Goal: Task Accomplishment & Management: Use online tool/utility

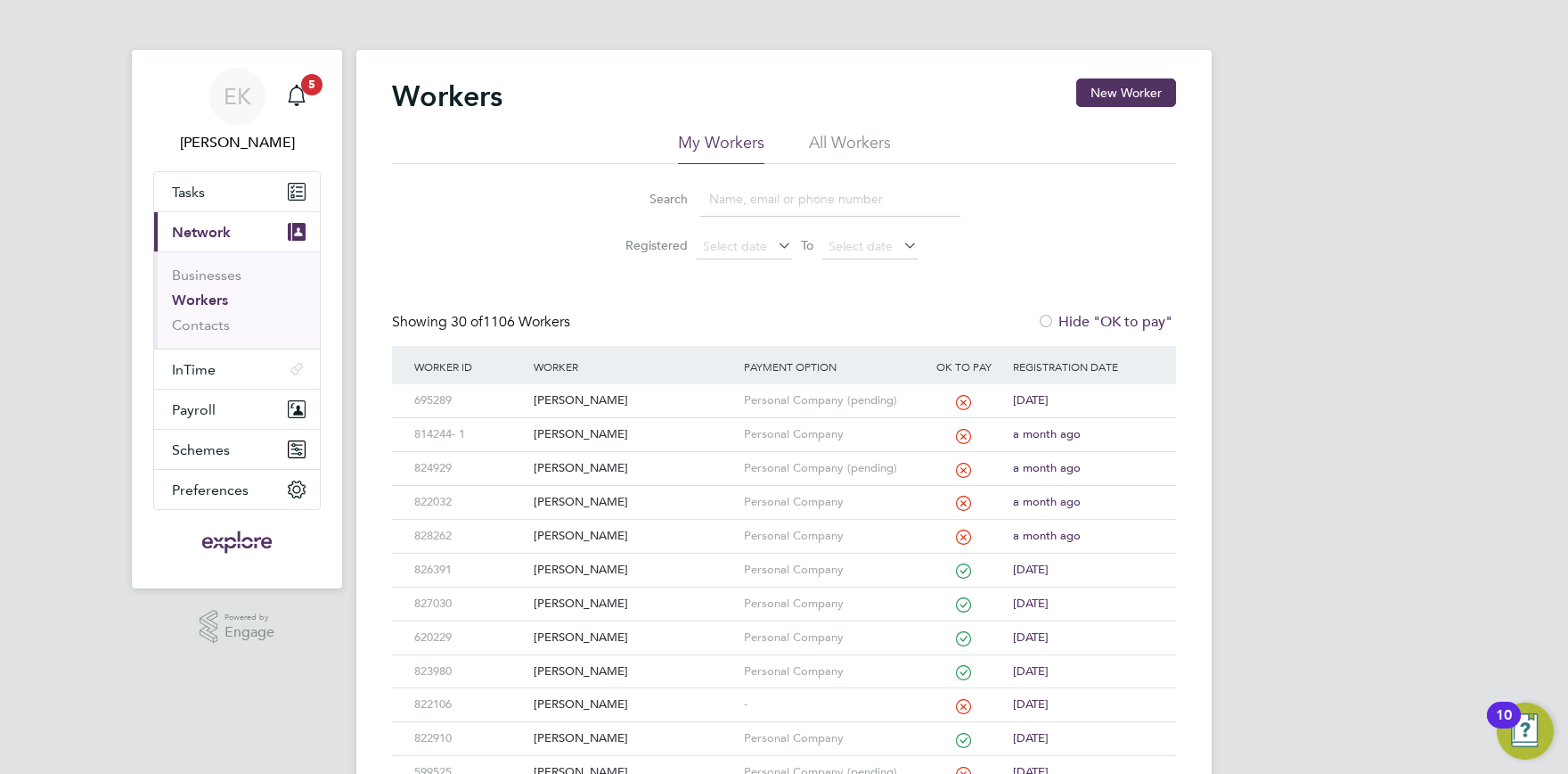
click at [787, 203] on input at bounding box center [830, 199] width 260 height 34
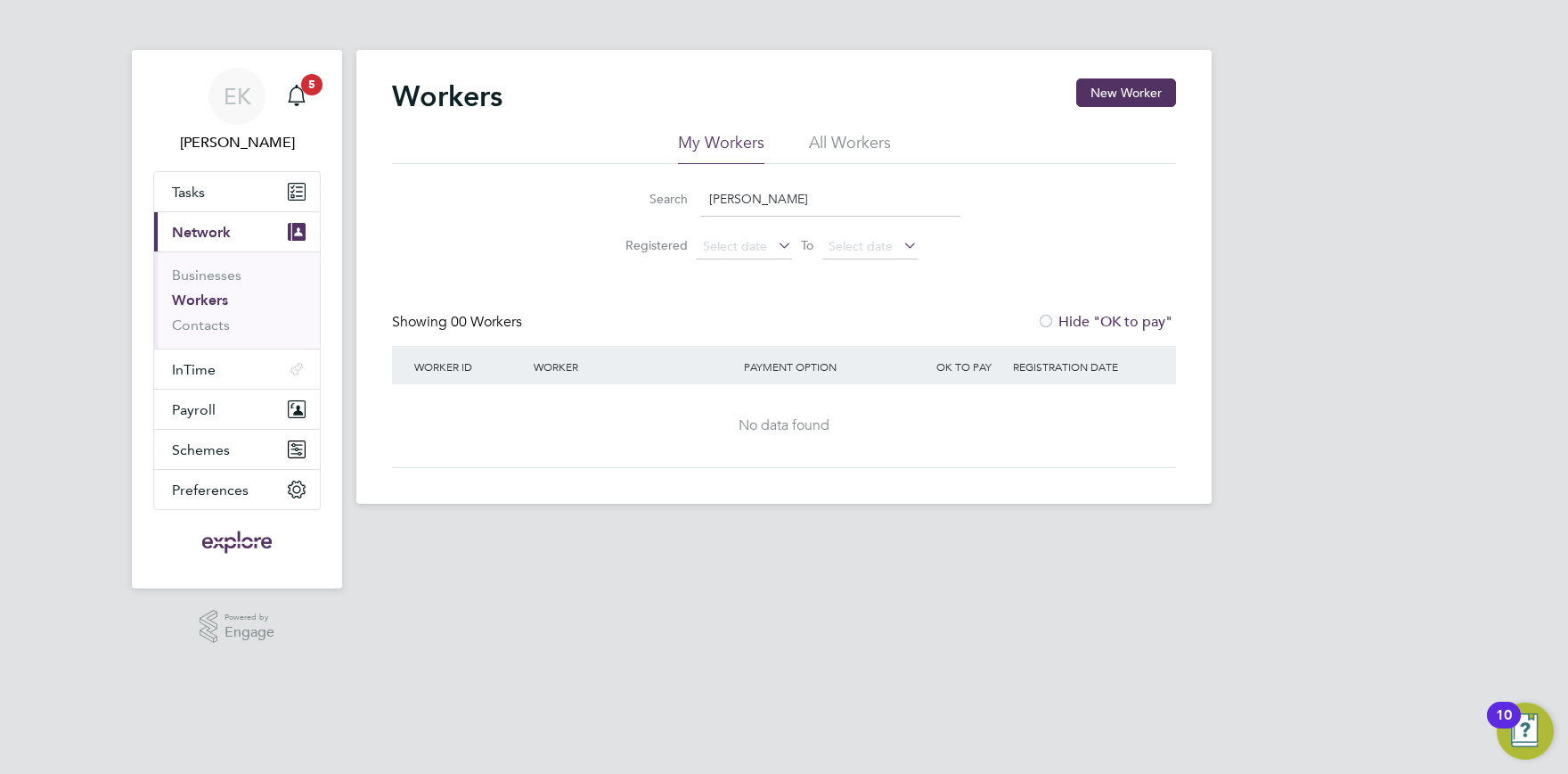
drag, startPoint x: 761, startPoint y: 200, endPoint x: 472, endPoint y: 191, distance: 289.1
click at [700, 191] on input "[PERSON_NAME]" at bounding box center [830, 199] width 260 height 34
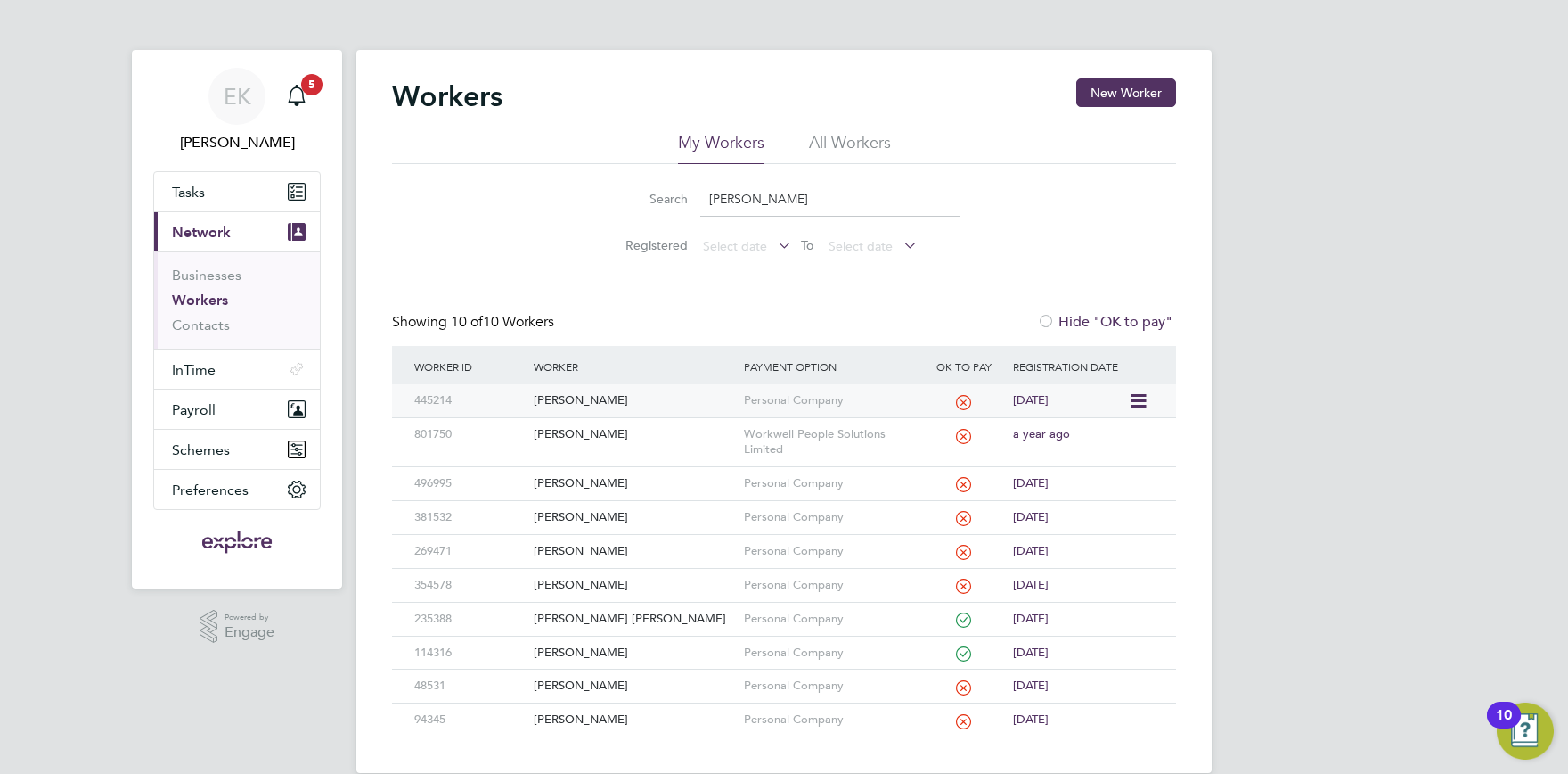
type input "[PERSON_NAME]"
click at [547, 400] on div "[PERSON_NAME]" at bounding box center [633, 401] width 209 height 33
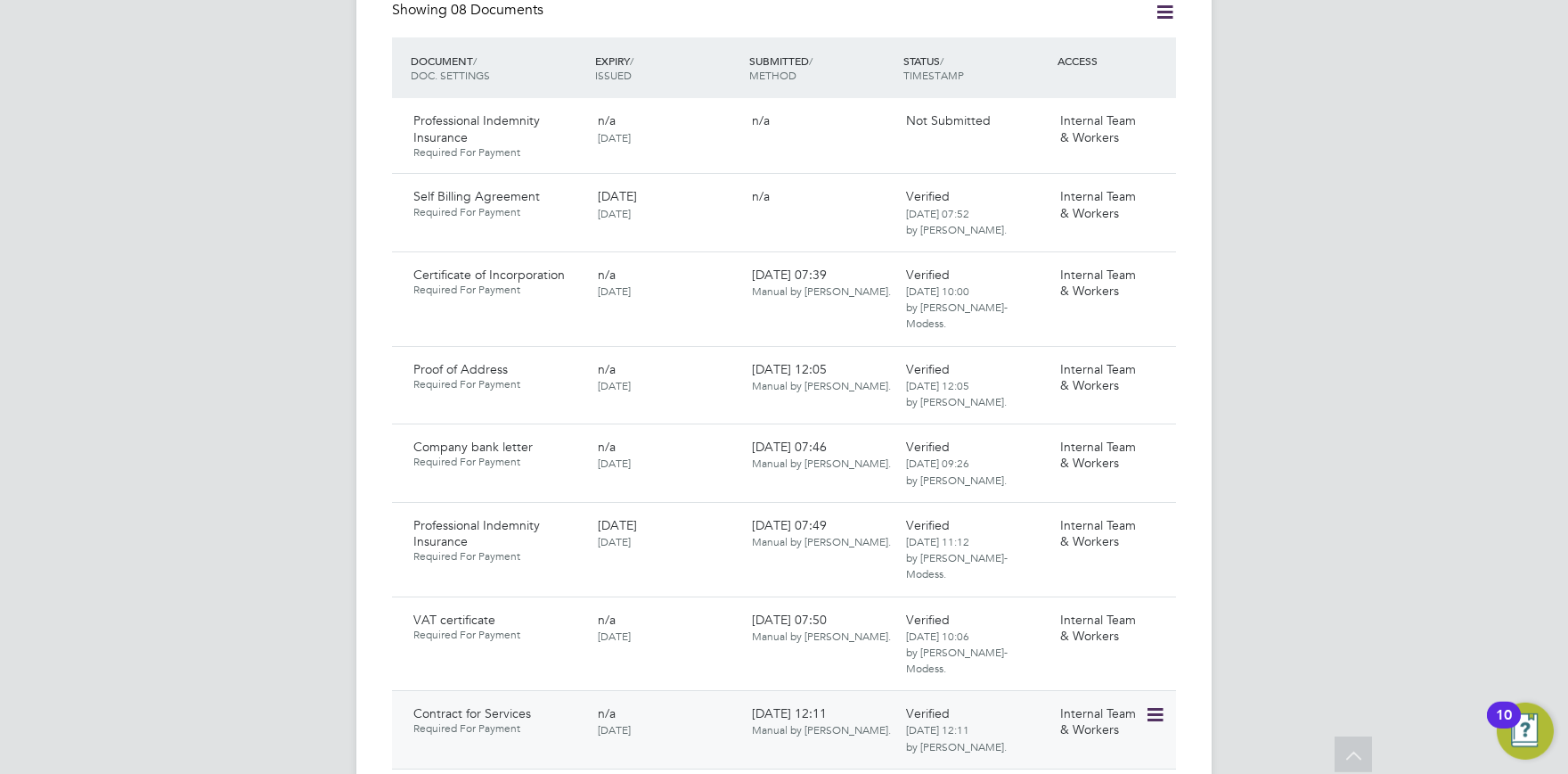
scroll to position [1176, 0]
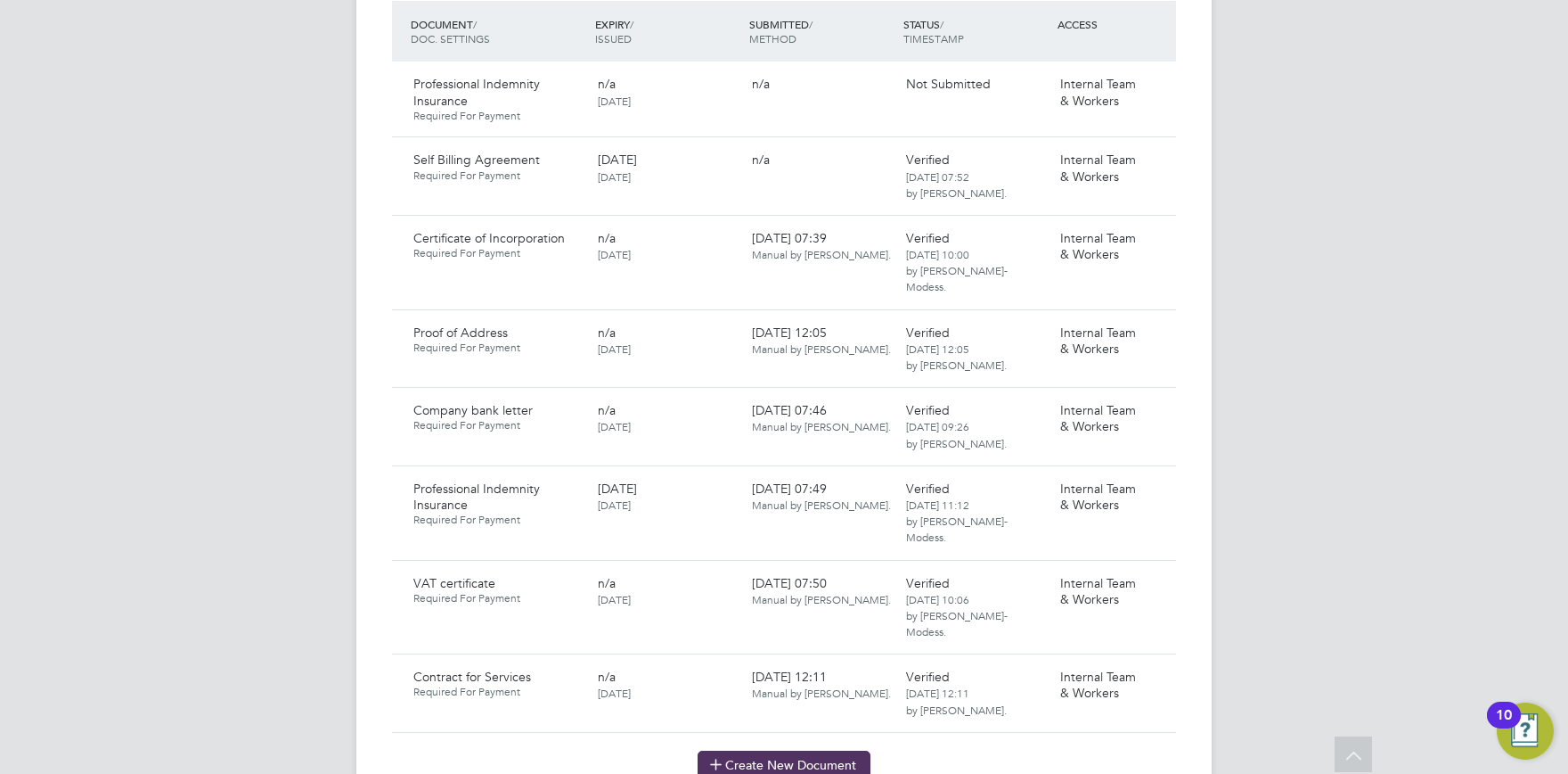
click at [794, 750] on button "Create New Document" at bounding box center [784, 764] width 173 height 28
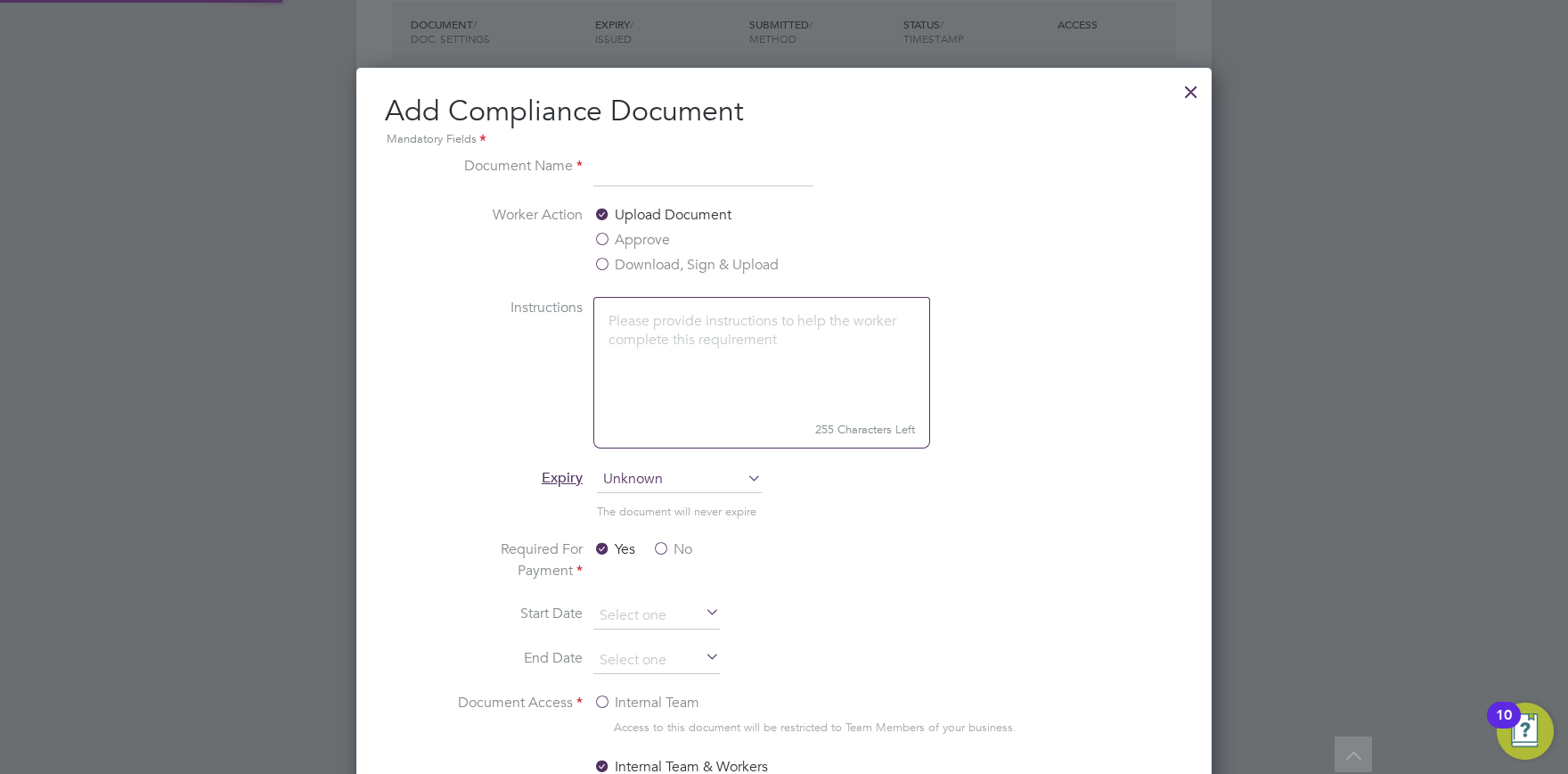
scroll to position [934, 856]
click at [699, 175] on input "Contract for Sevices" at bounding box center [703, 170] width 220 height 32
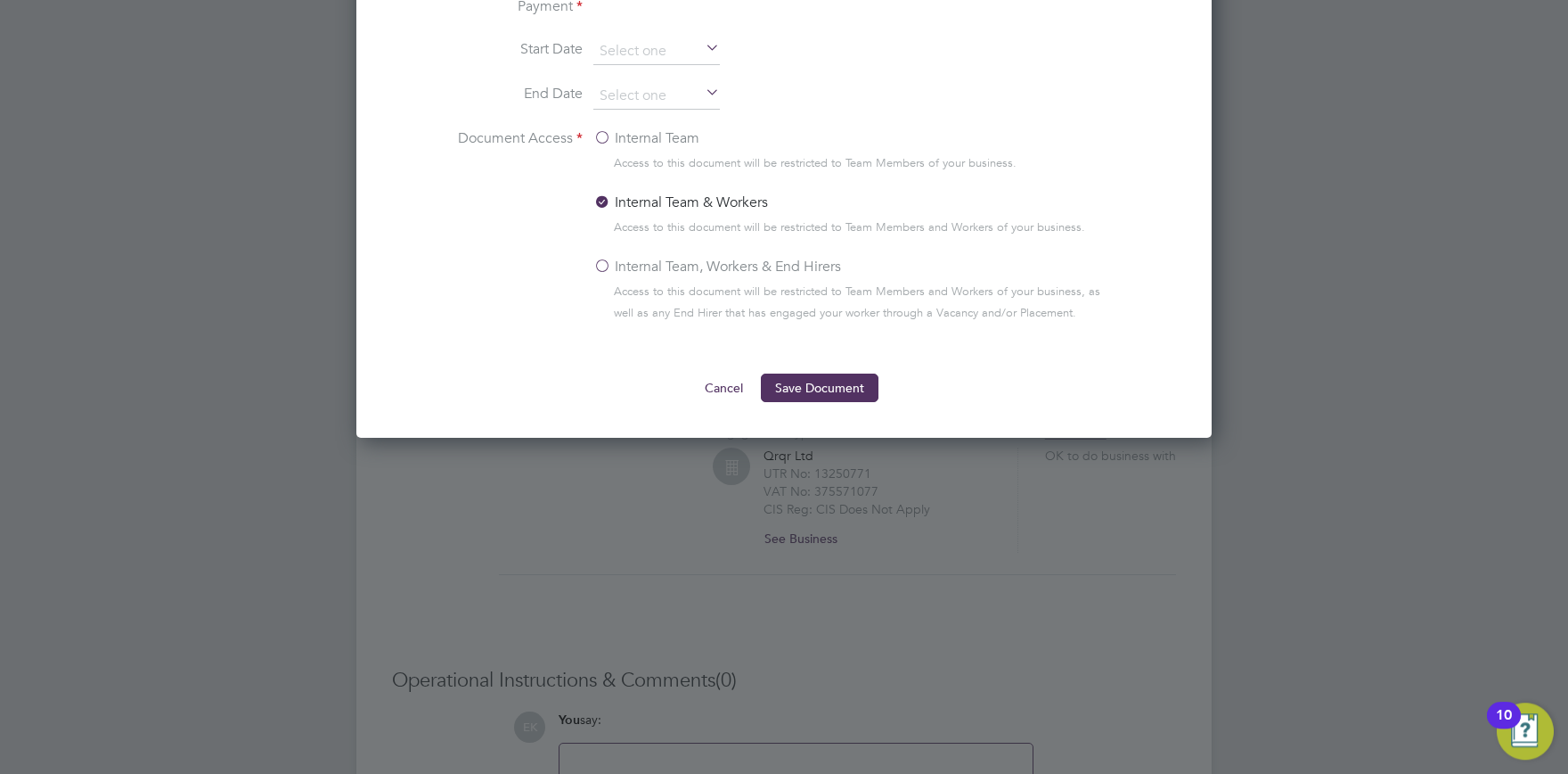
scroll to position [1821, 0]
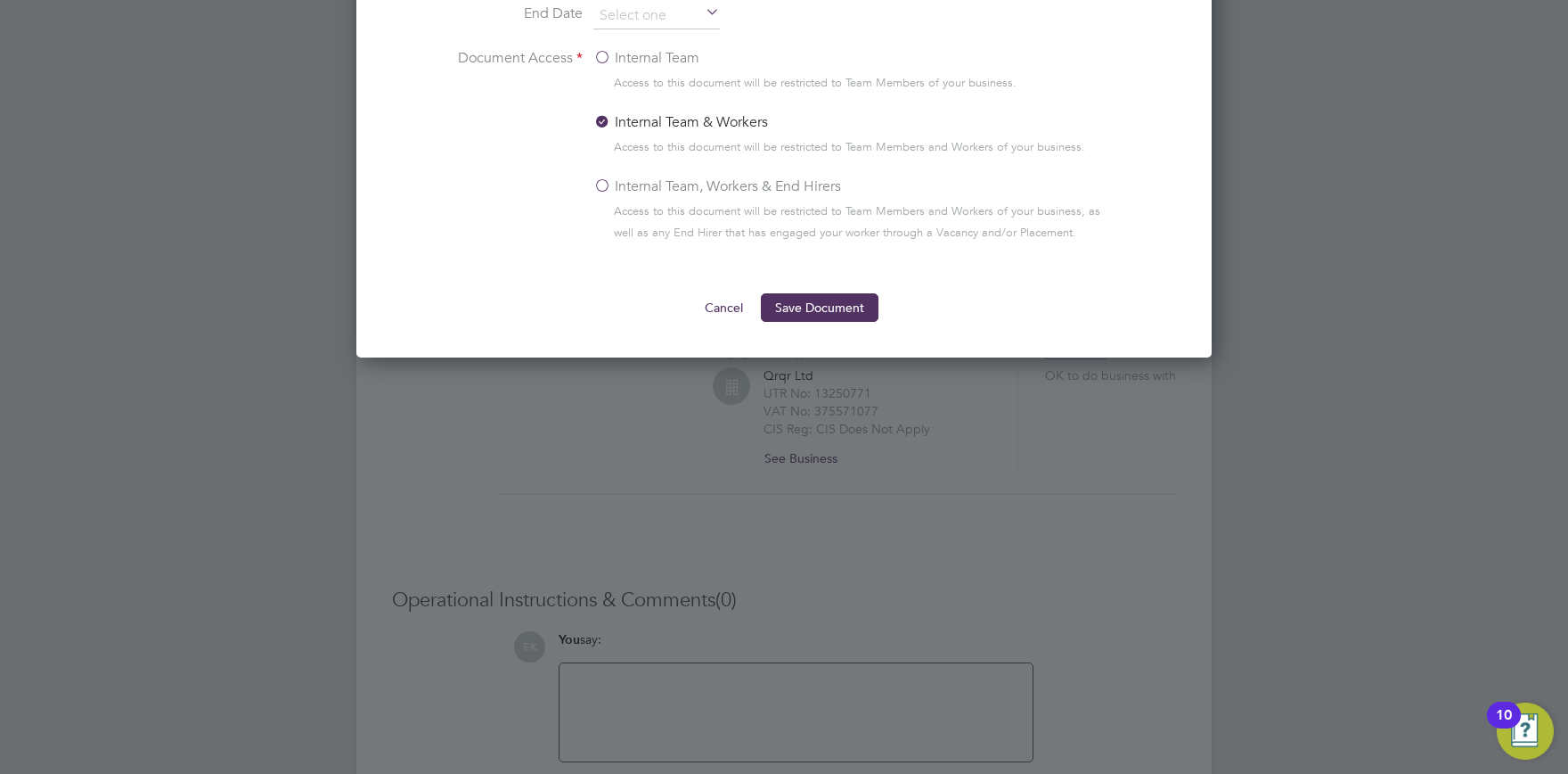
type input "Contract for Services"
click at [726, 309] on button "Cancel" at bounding box center [724, 307] width 67 height 28
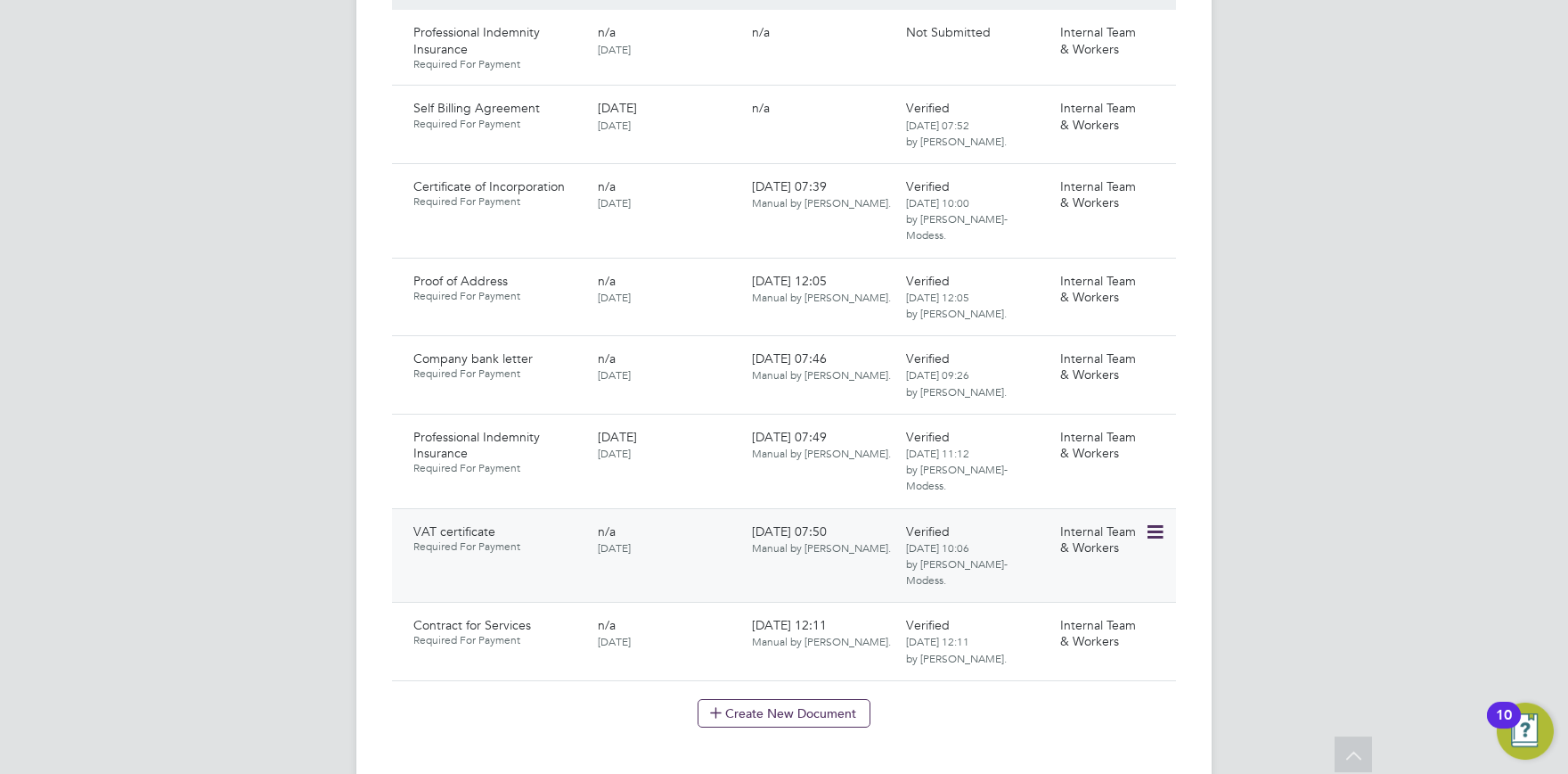
scroll to position [1274, 0]
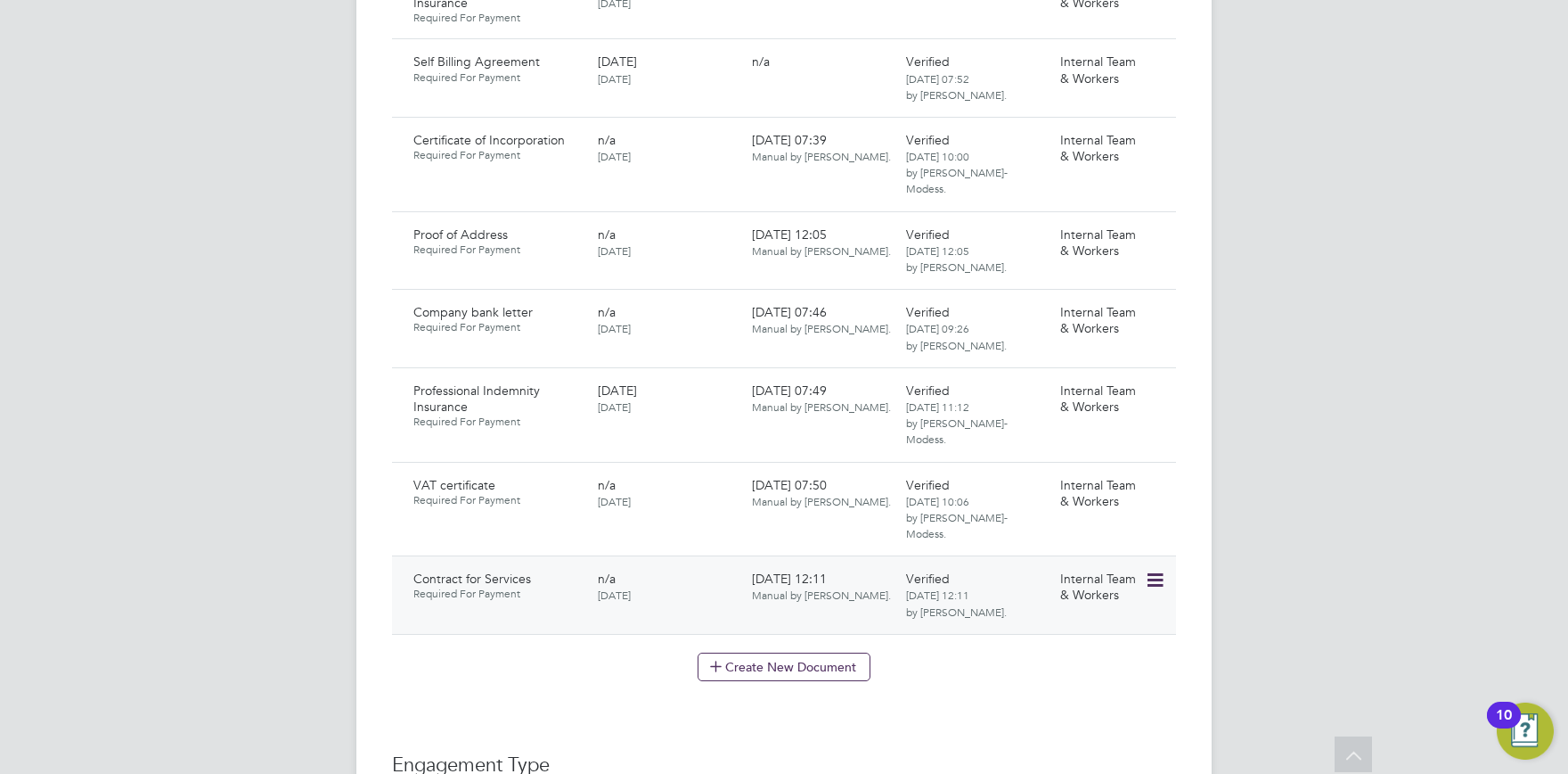
click at [1157, 569] on icon at bounding box center [1154, 580] width 18 height 22
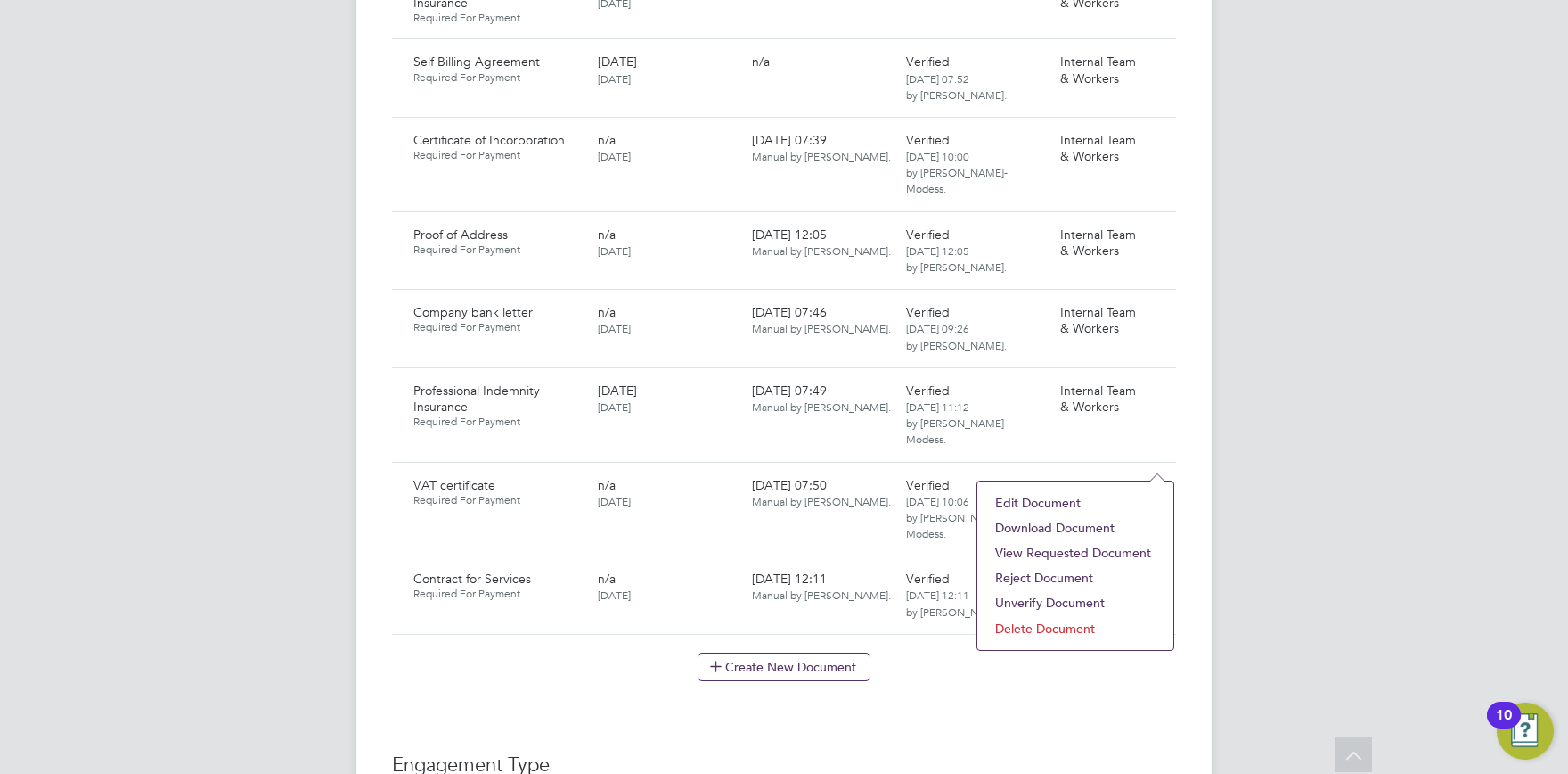
click at [1004, 522] on li "Download Document" at bounding box center [1075, 527] width 178 height 25
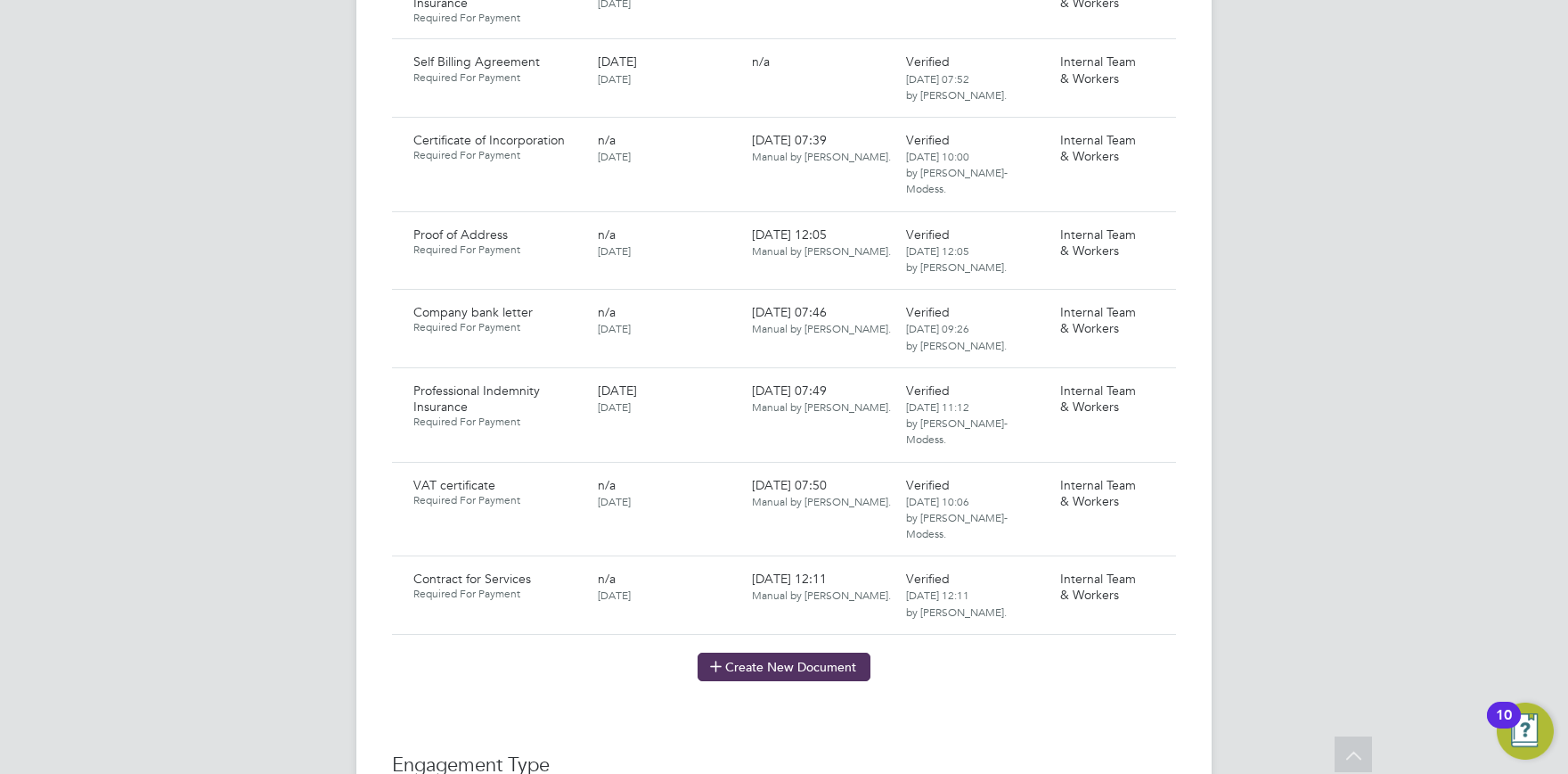
click at [790, 535] on div "Showing 08 Documents DOCUMENT / DOC. SETTINGS EXPIRY / ISSUED SUBMITTED / METHO…" at bounding box center [784, 273] width 784 height 815
click at [813, 653] on button "Create New Document" at bounding box center [784, 666] width 173 height 28
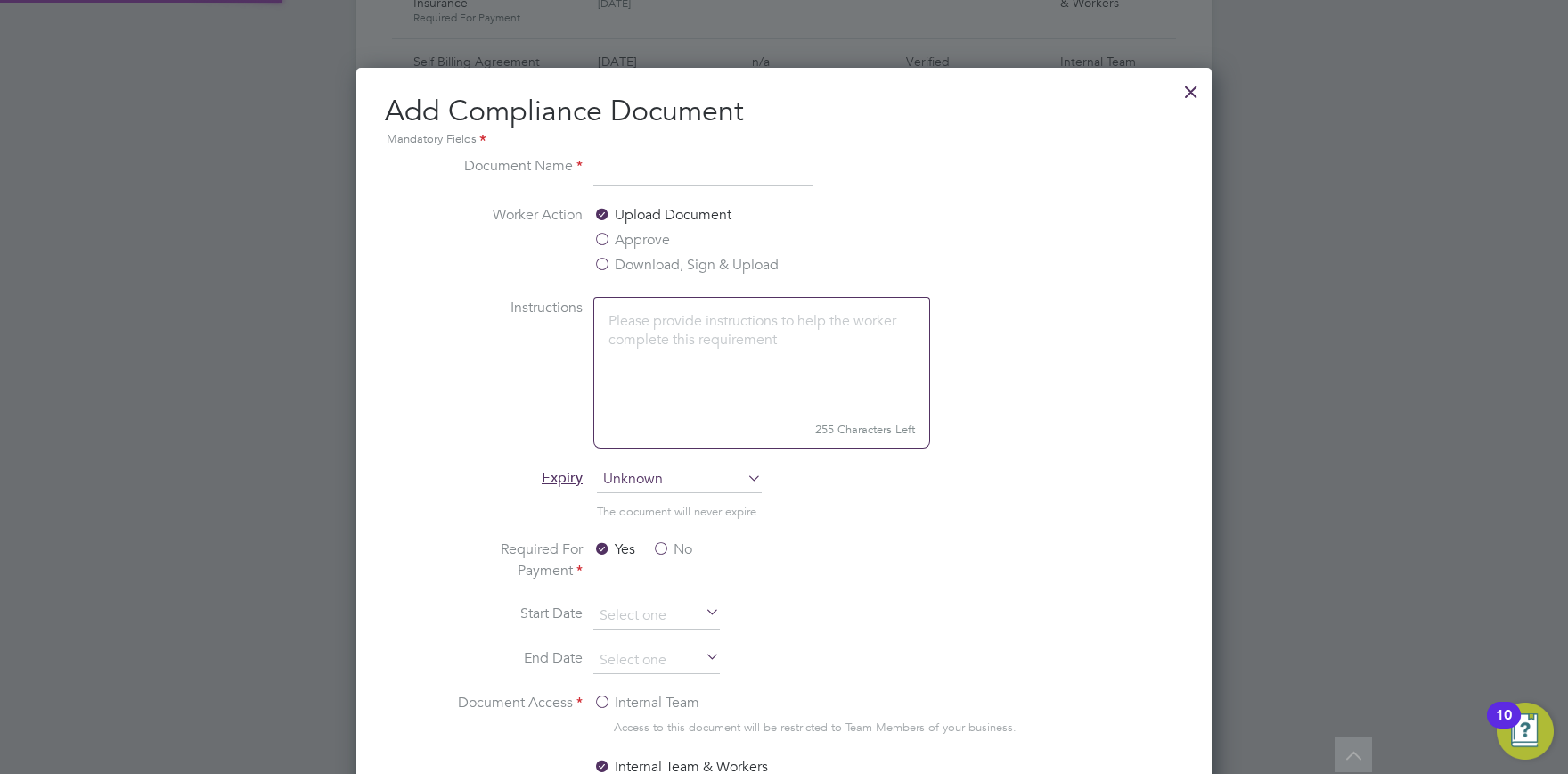
scroll to position [934, 856]
click at [659, 172] on input "Contractt for Services" at bounding box center [703, 170] width 220 height 32
click at [654, 274] on label "Download, Sign & Upload" at bounding box center [686, 265] width 186 height 22
click at [0, 0] on input "Download, Sign & Upload" at bounding box center [0, 0] width 0 height 0
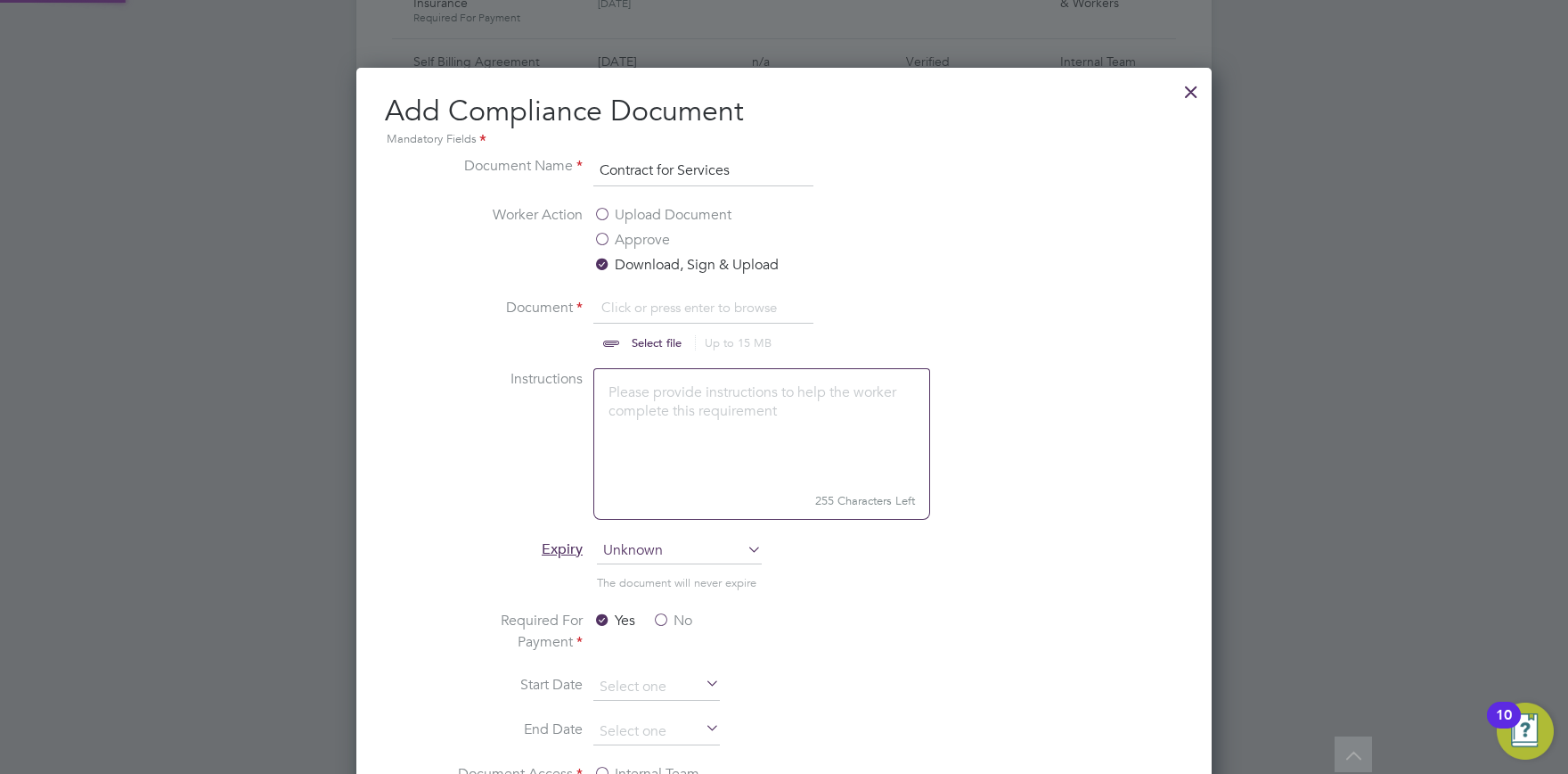
scroll to position [27, 221]
click at [732, 166] on input "Contract for Services" at bounding box center [703, 170] width 220 height 32
type input "Contract for Services - New 2025"
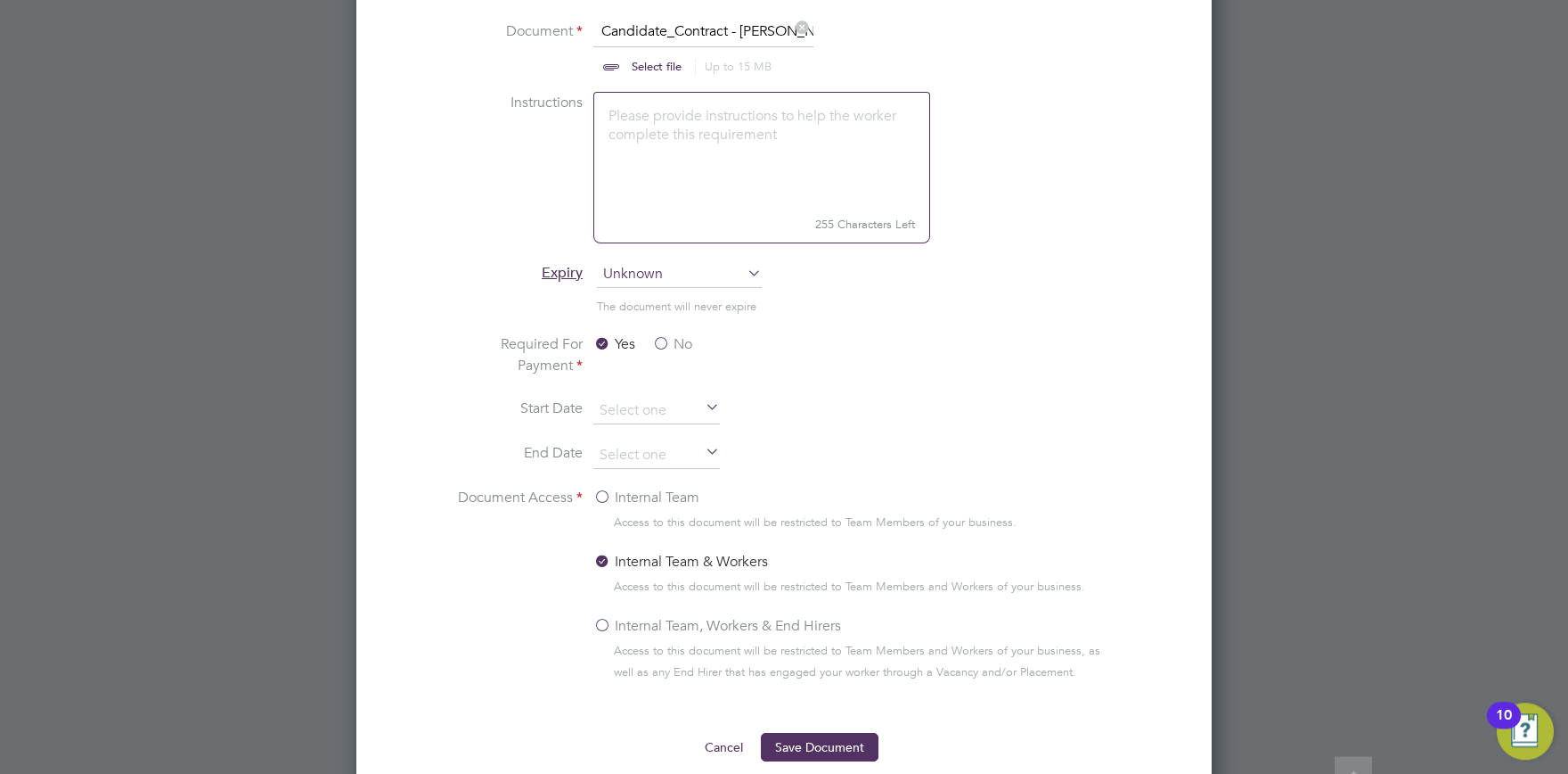
scroll to position [1821, 0]
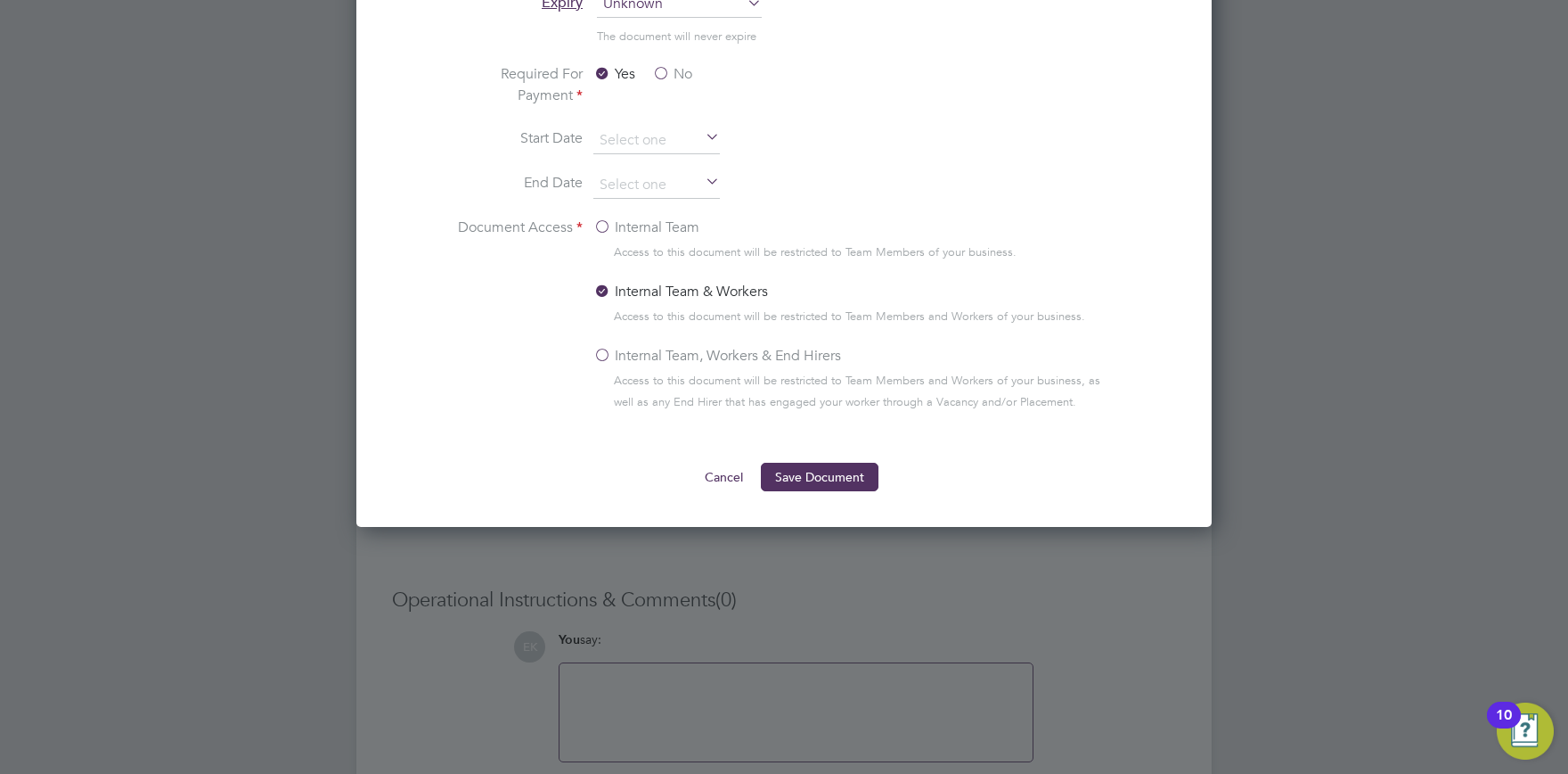
click at [815, 492] on div "Add Compliance Document Mandatory Fields Document Name Contract for Services - …" at bounding box center [784, 24] width 855 height 1005
click at [815, 474] on button "Save Document" at bounding box center [820, 476] width 118 height 28
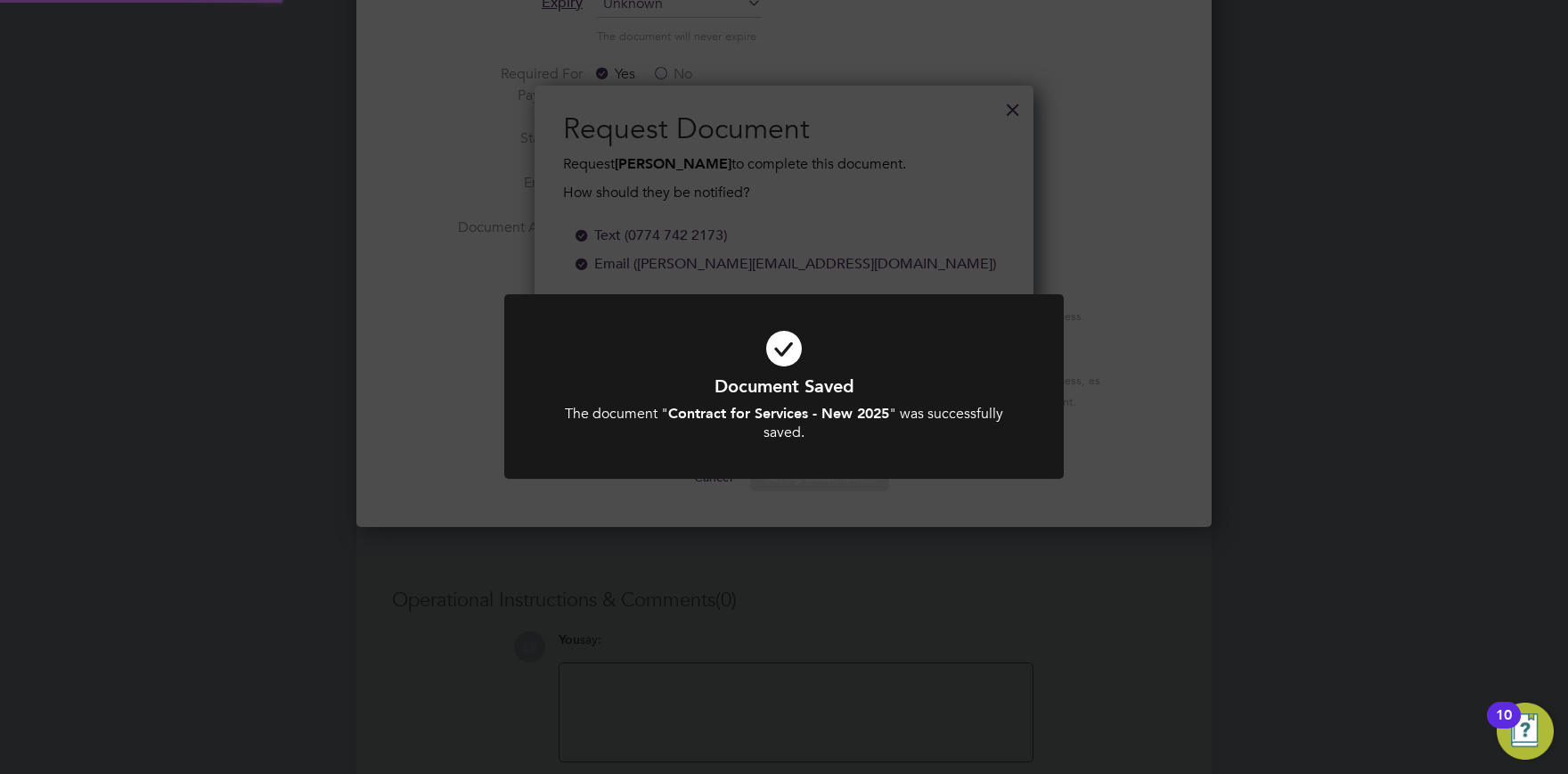
scroll to position [285, 500]
click at [823, 489] on div "Document Saved The document " Contract for Services - New 2025 " was successful…" at bounding box center [784, 398] width 560 height 207
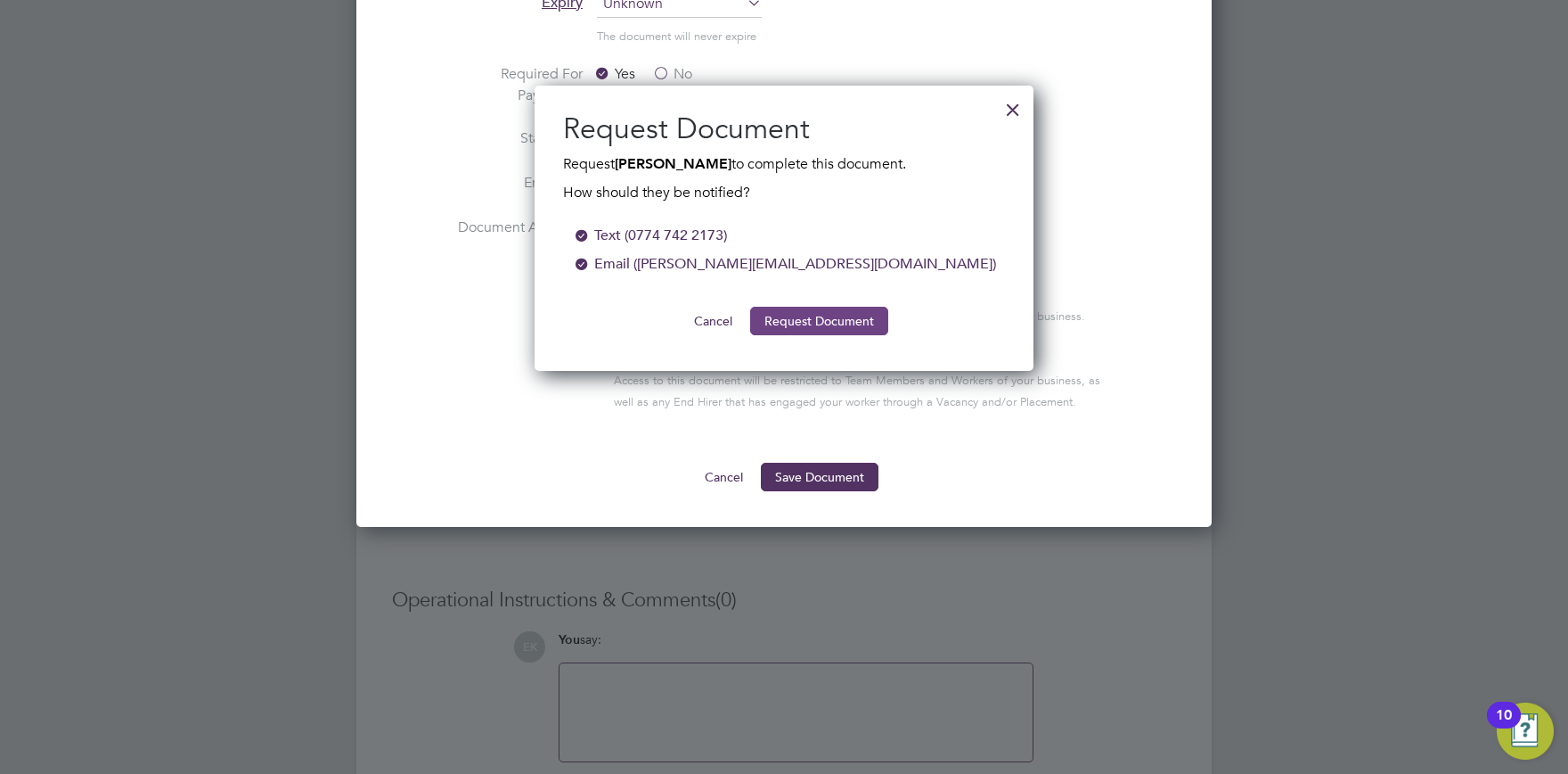
click at [813, 329] on button "Request Document" at bounding box center [819, 320] width 138 height 28
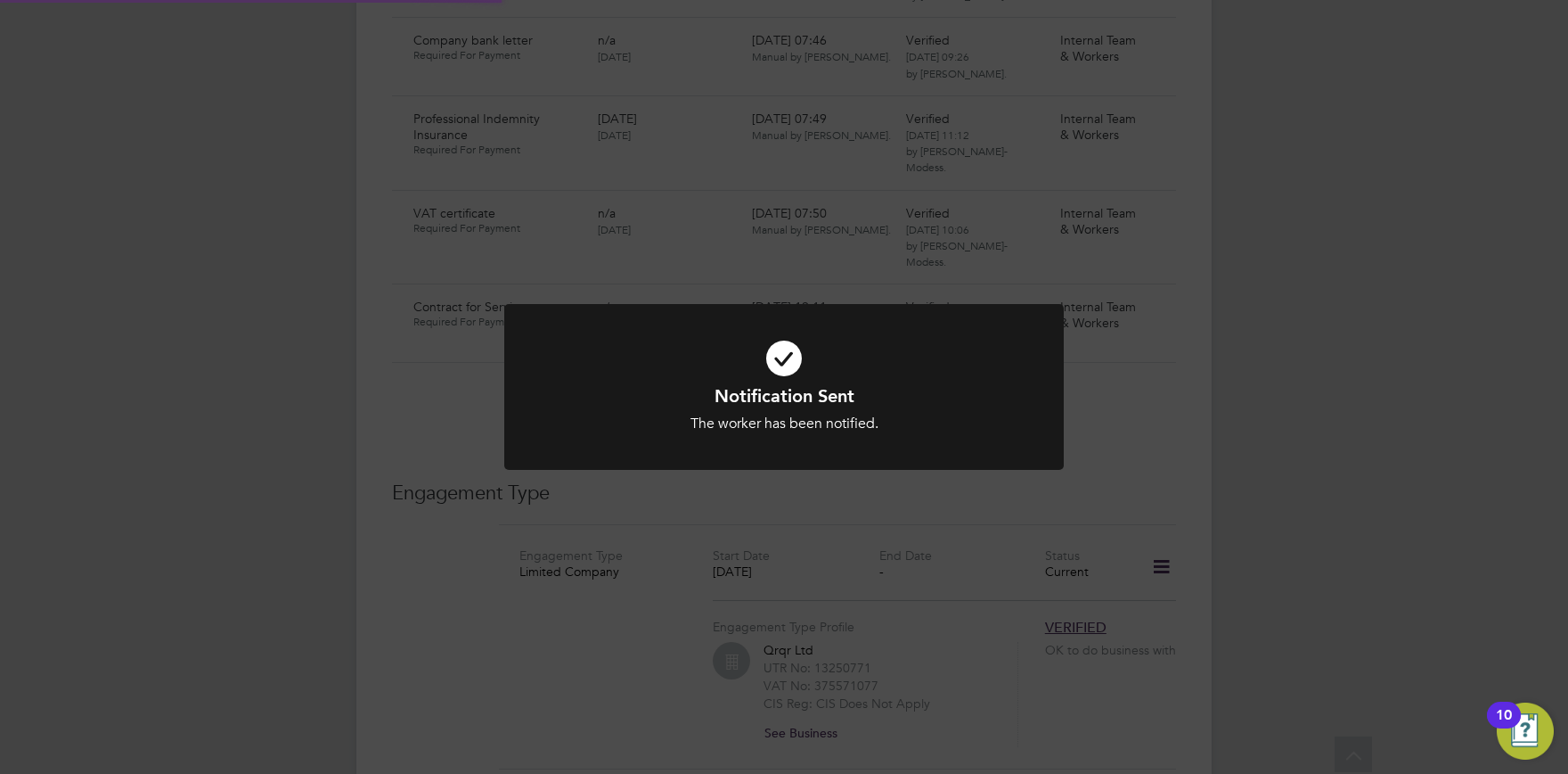
scroll to position [1821, 0]
click at [813, 503] on div "Notification Sent The worker has been notified. Cancel Okay" at bounding box center [784, 387] width 1568 height 774
